Goal: Communication & Community: Answer question/provide support

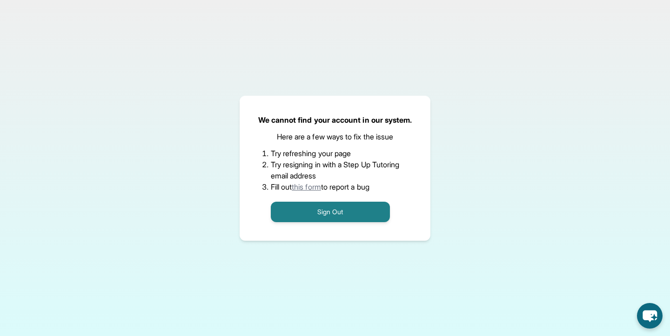
click at [307, 208] on button "Sign Out" at bounding box center [330, 212] width 119 height 20
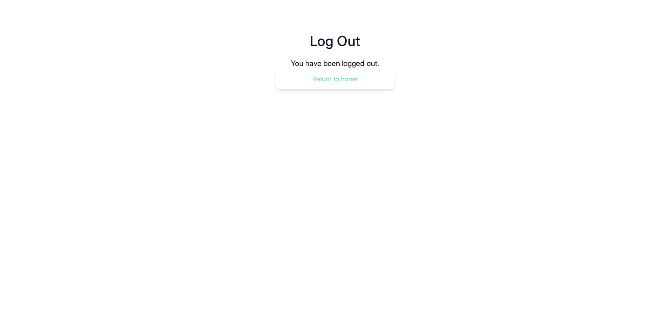
click at [296, 77] on button "Return to home" at bounding box center [334, 79] width 119 height 20
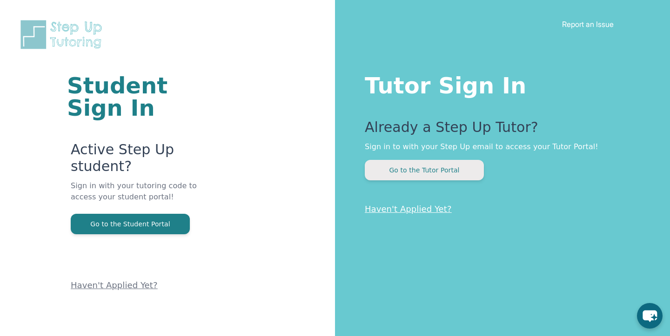
click at [406, 178] on button "Go to the Tutor Portal" at bounding box center [424, 170] width 119 height 20
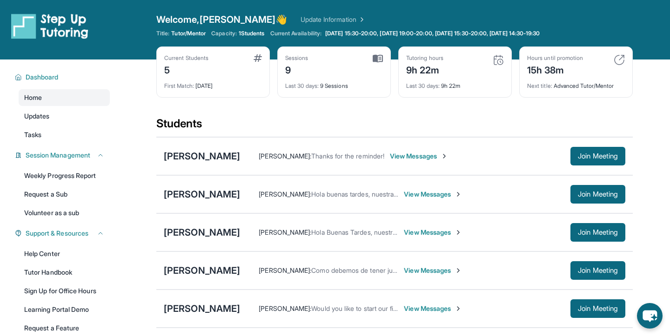
scroll to position [21, 0]
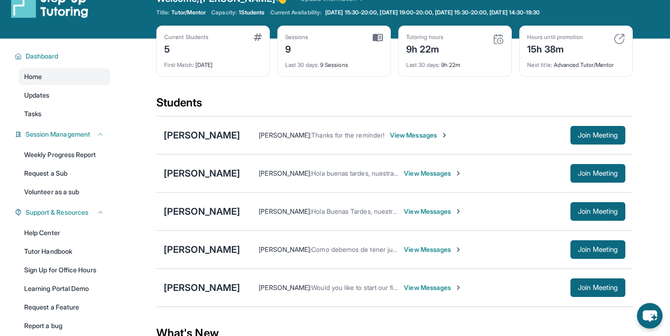
click at [462, 287] on span "View Messages" at bounding box center [433, 287] width 58 height 9
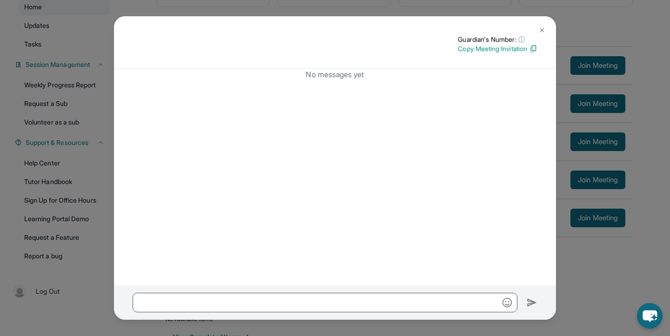
scroll to position [119, 0]
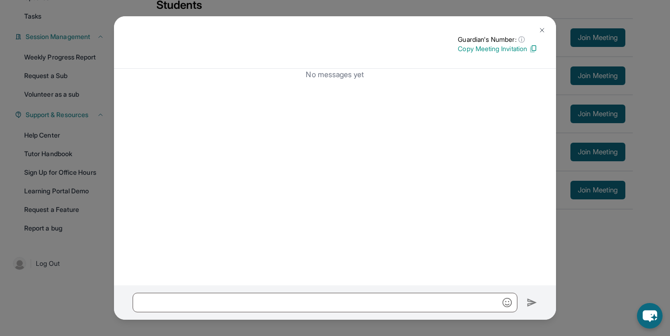
click at [536, 27] on button at bounding box center [542, 30] width 19 height 19
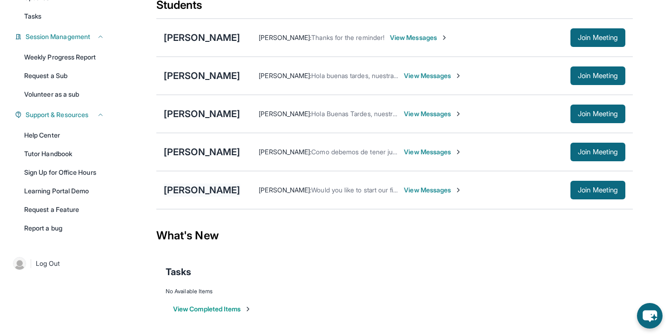
click at [240, 190] on div "[PERSON_NAME]" at bounding box center [202, 190] width 76 height 13
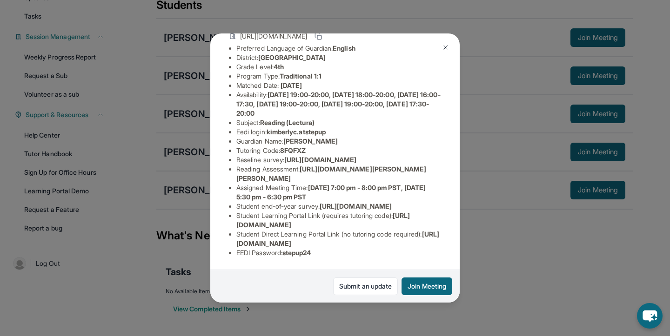
scroll to position [141, 0]
drag, startPoint x: 236, startPoint y: 218, endPoint x: 398, endPoint y: 223, distance: 161.6
click at [398, 223] on li "Student Learning Portal Link (requires tutoring code) : [URL][DOMAIN_NAME]" at bounding box center [338, 220] width 205 height 19
copy li "Student Learning Portal Link (requires tutoring code) : [URL][DOMAIN_NAME]"
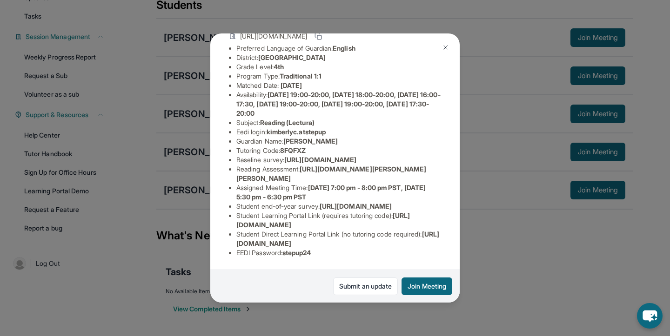
click at [447, 49] on img at bounding box center [445, 47] width 7 height 7
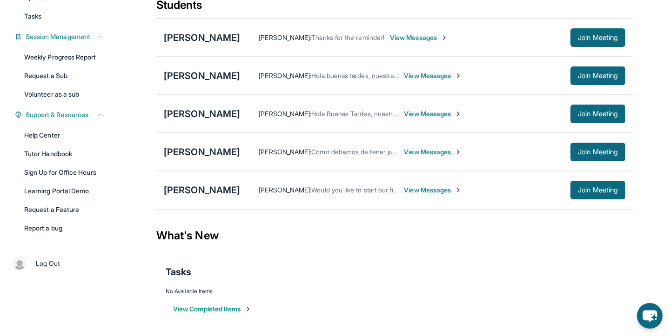
click at [459, 194] on span "View Messages" at bounding box center [433, 190] width 58 height 9
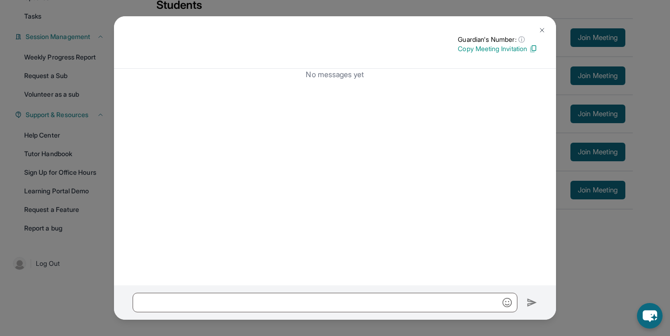
click at [386, 316] on div at bounding box center [335, 303] width 442 height 34
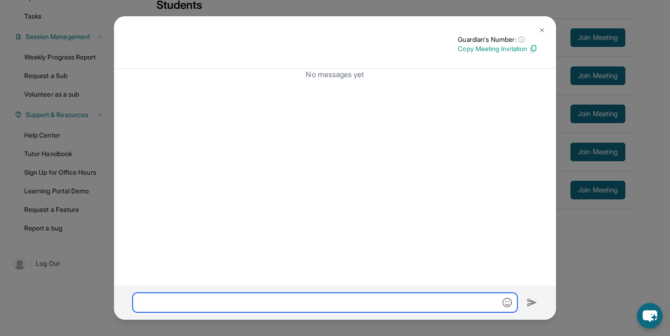
click at [385, 307] on input "text" at bounding box center [325, 303] width 385 height 20
paste input "**********"
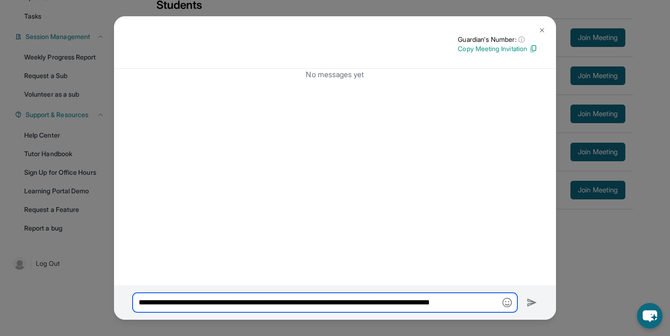
scroll to position [0, 1]
type input "**********"
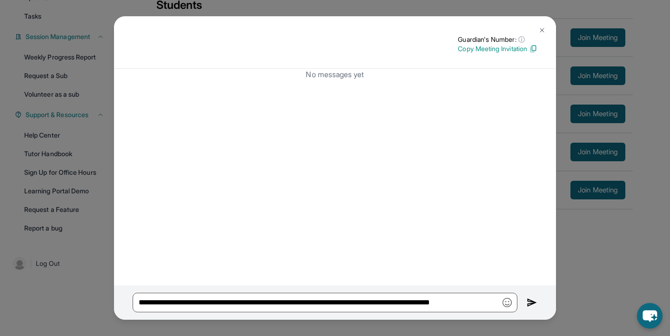
click at [527, 298] on img at bounding box center [532, 302] width 11 height 11
click at [577, 267] on div "**********" at bounding box center [335, 168] width 670 height 336
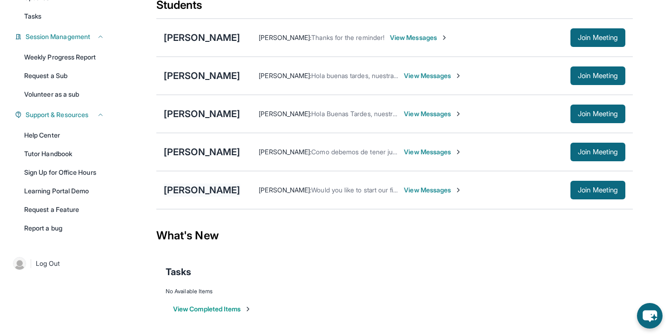
click at [229, 194] on div "[PERSON_NAME]" at bounding box center [202, 190] width 76 height 13
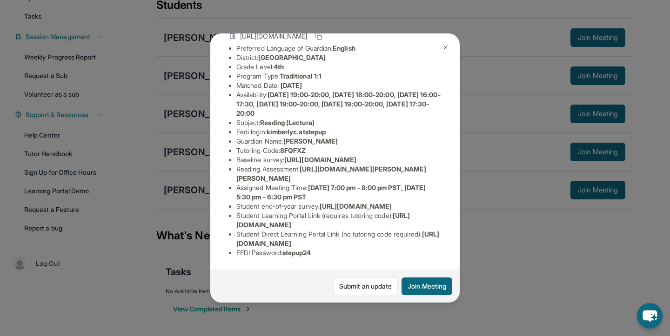
scroll to position [141, 0]
click at [439, 47] on button at bounding box center [446, 47] width 19 height 19
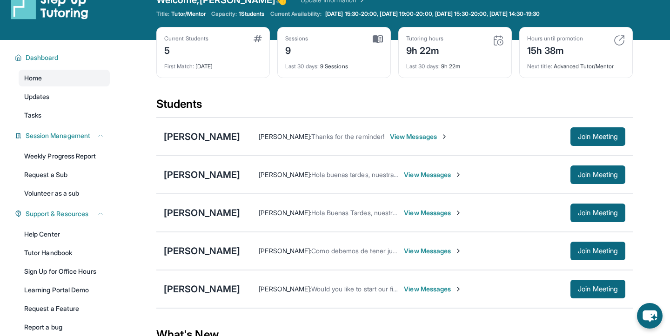
scroll to position [0, 0]
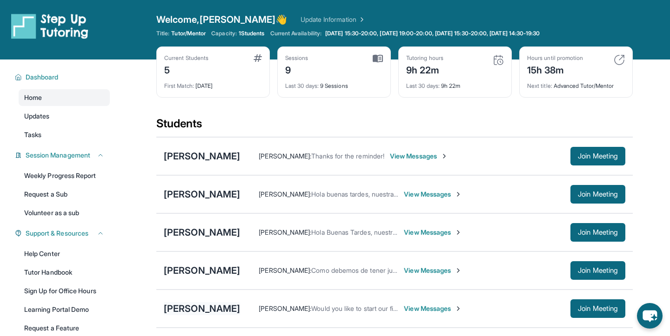
click at [240, 307] on div "[PERSON_NAME]" at bounding box center [202, 308] width 76 height 13
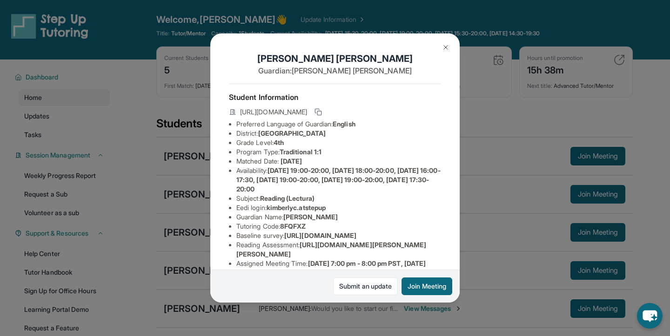
click at [456, 52] on div "[PERSON_NAME] Guardian: [PERSON_NAME] Student Information [URL][DOMAIN_NAME] Pr…" at bounding box center [334, 168] width 249 height 269
click at [447, 47] on img at bounding box center [445, 47] width 7 height 7
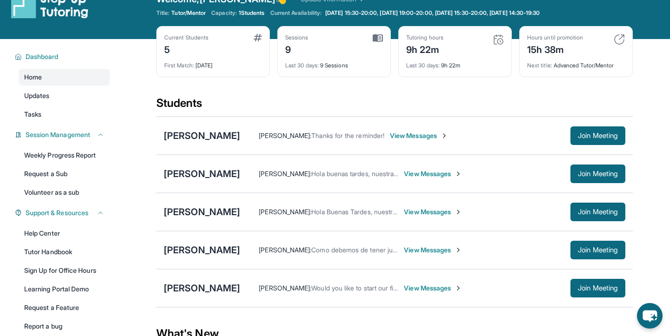
scroll to position [119, 0]
